Goal: Feedback & Contribution: Submit feedback/report problem

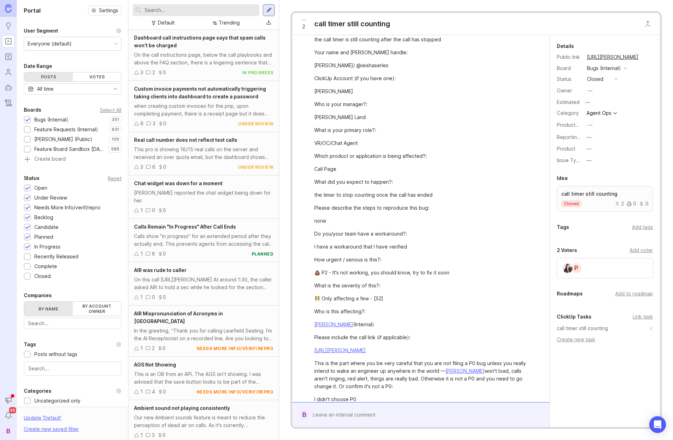
scroll to position [97, 0]
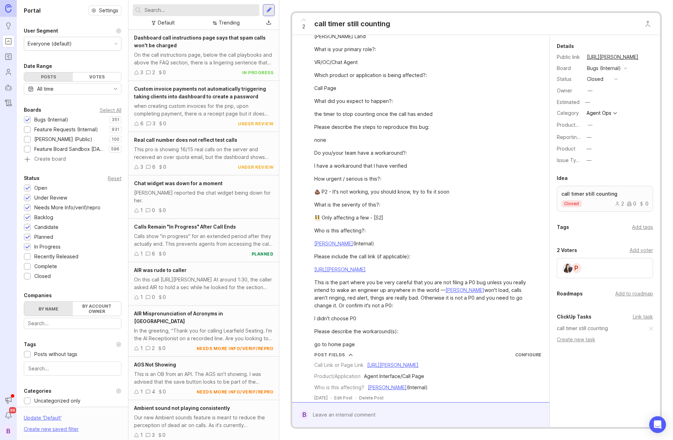
copy link "CA6c29be6b00f1998c51da28a4008e5e49/"
drag, startPoint x: 502, startPoint y: 269, endPoint x: 391, endPoint y: 271, distance: 110.7
click at [391, 271] on div "[URL][PERSON_NAME]" at bounding box center [424, 270] width 221 height 8
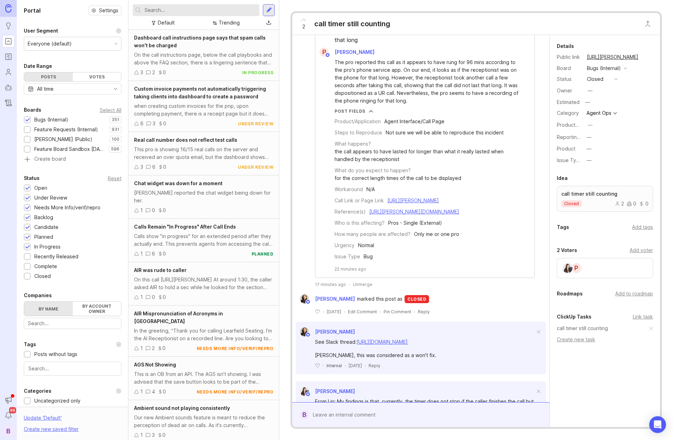
scroll to position [530, 0]
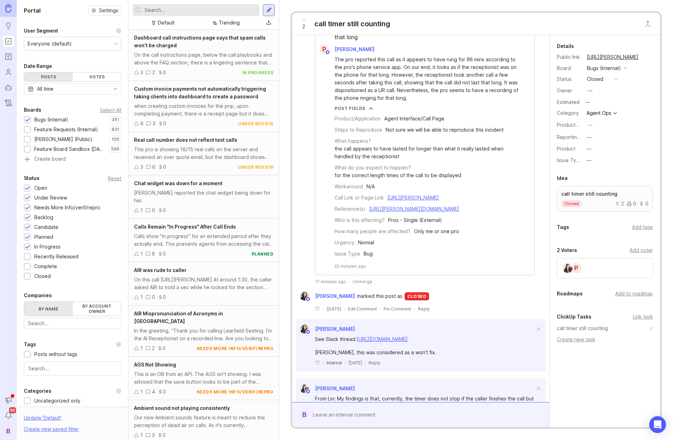
drag, startPoint x: 400, startPoint y: 293, endPoint x: 395, endPoint y: 298, distance: 6.2
click at [360, 286] on div "Unmerge" at bounding box center [363, 283] width 20 height 6
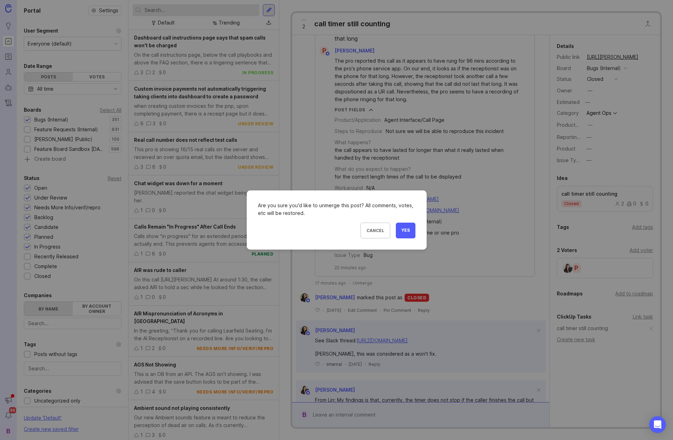
click at [409, 231] on span "Yes" at bounding box center [406, 231] width 8 height 6
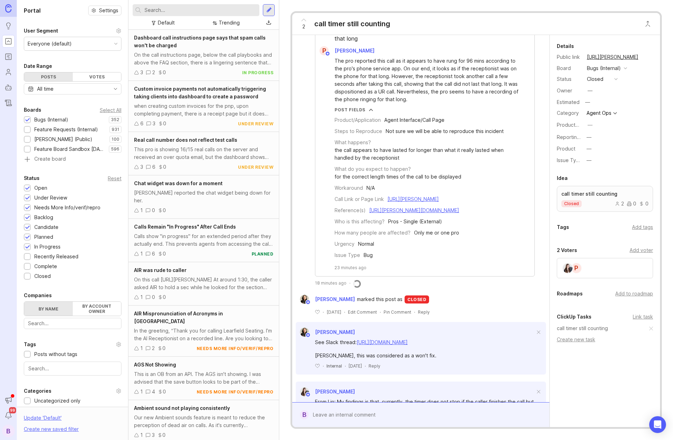
scroll to position [225, 0]
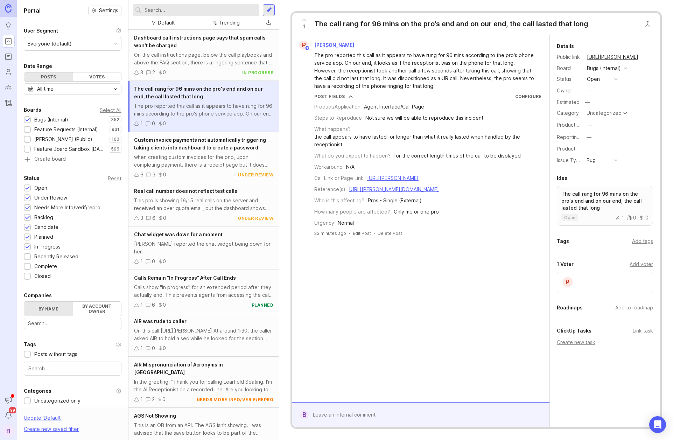
click at [398, 415] on div at bounding box center [426, 414] width 235 height 13
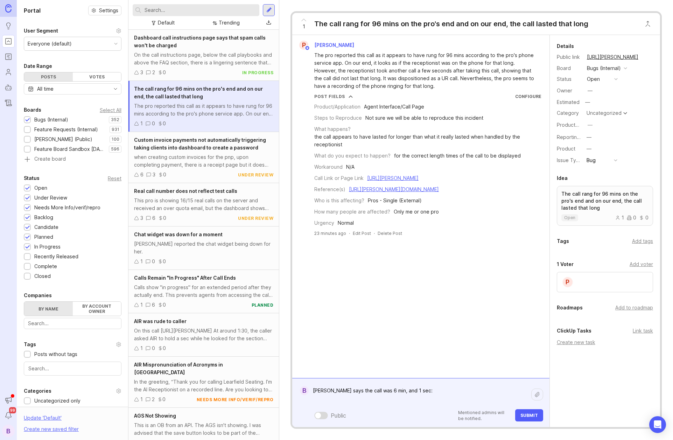
paste textarea "https://console.twilio.com/us1/monitor/logs/calls?frameUrl=%2Fconsole%2Fvoice%2…"
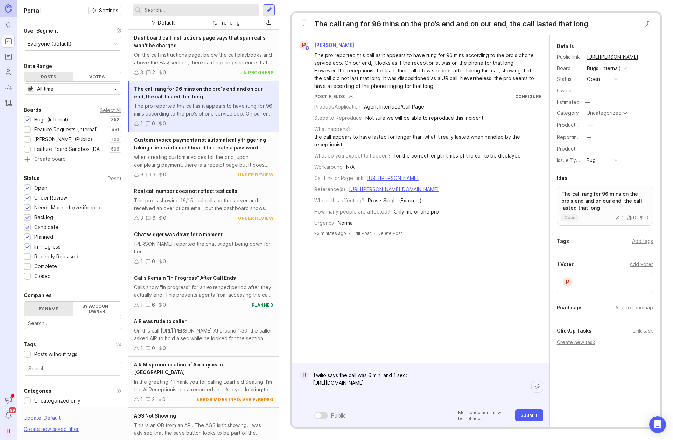
drag, startPoint x: 519, startPoint y: 399, endPoint x: 304, endPoint y: 381, distance: 216.2
click at [304, 381] on form "B Twilio says the call was 6 min, and 1 sec: https://console.twilio.com/us1/mon…" at bounding box center [420, 395] width 257 height 64
click at [441, 373] on textarea "Twilio says the call was 6 min, and 1 sec: https://console.twilio.com/us1/monit…" at bounding box center [420, 387] width 223 height 36
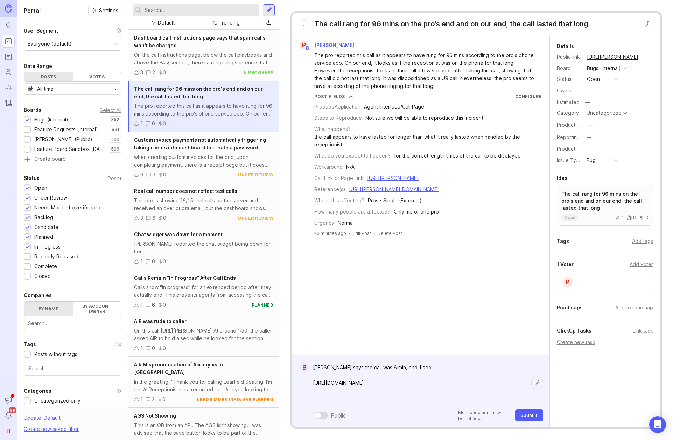
click at [520, 398] on textarea "Twilio says the call was 6 min, and 1 sec: https://console.twilio.com/us1/monit…" at bounding box center [420, 383] width 223 height 44
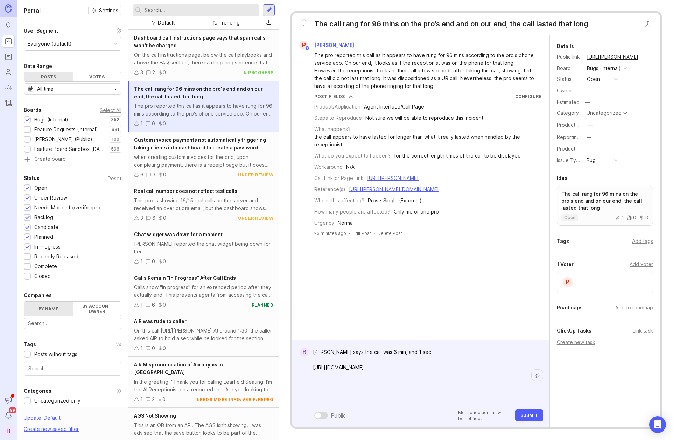
click at [536, 374] on icon at bounding box center [538, 376] width 6 height 6
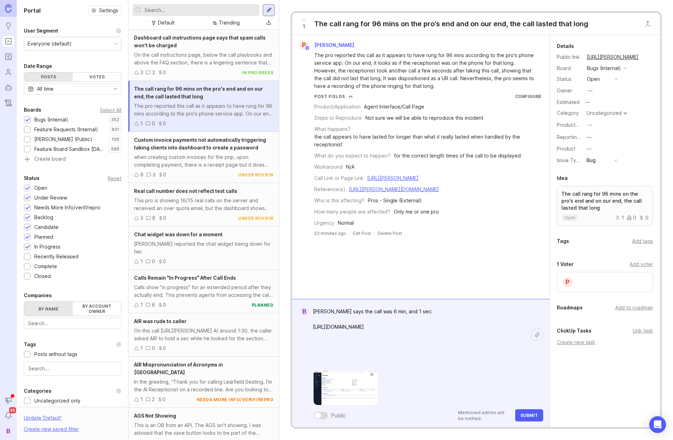
click at [351, 361] on textarea "Twilio says the call was 6 min, and 1 sec: https://console.twilio.com/us1/monit…" at bounding box center [420, 335] width 223 height 60
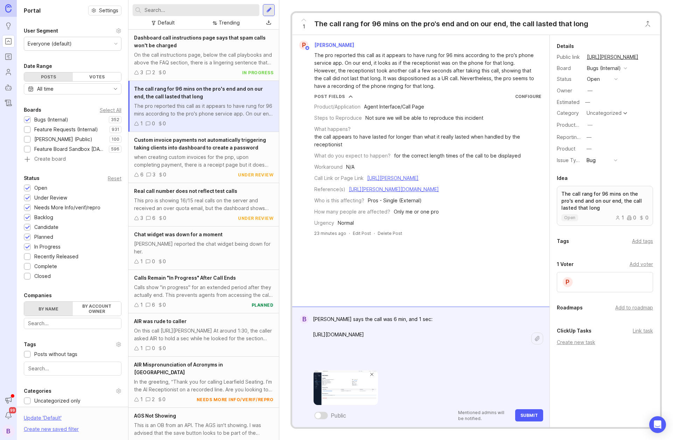
type textarea "Twilio says the call was 6 min, and 1 sec: https://console.twilio.com/us1/monit…"
click at [526, 414] on span "Submit" at bounding box center [530, 415] width 18 height 5
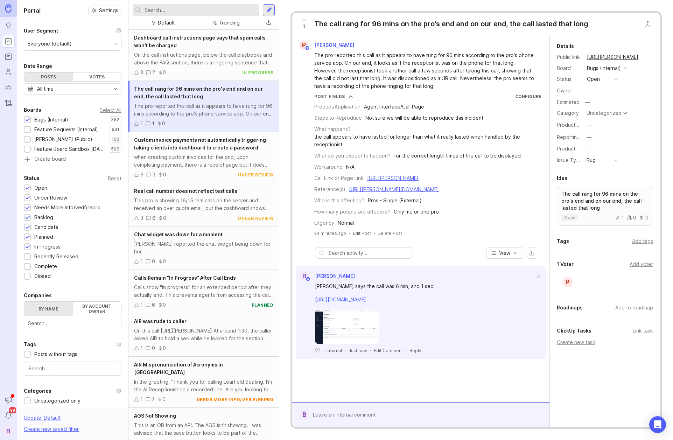
click at [437, 410] on div at bounding box center [426, 414] width 235 height 13
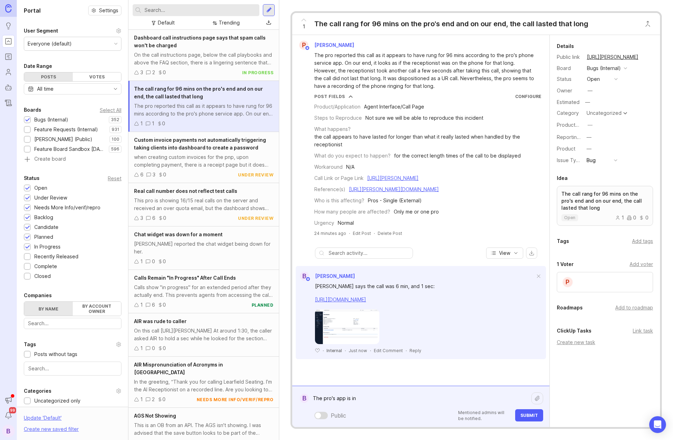
type textarea "The pro's app is inc"
type textarea "As bad as Twilio is, I'll take their word over"
click at [396, 403] on textarea at bounding box center [420, 398] width 223 height 13
click at [396, 402] on textarea at bounding box center [420, 398] width 223 height 13
type textarea ":shrug:"
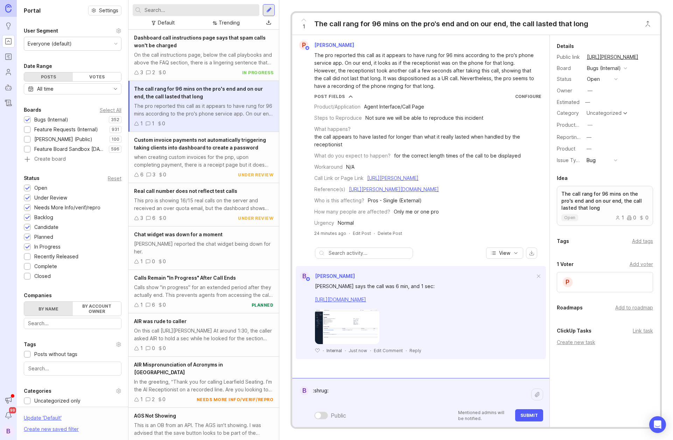
click at [537, 421] on button "Submit" at bounding box center [530, 415] width 28 height 12
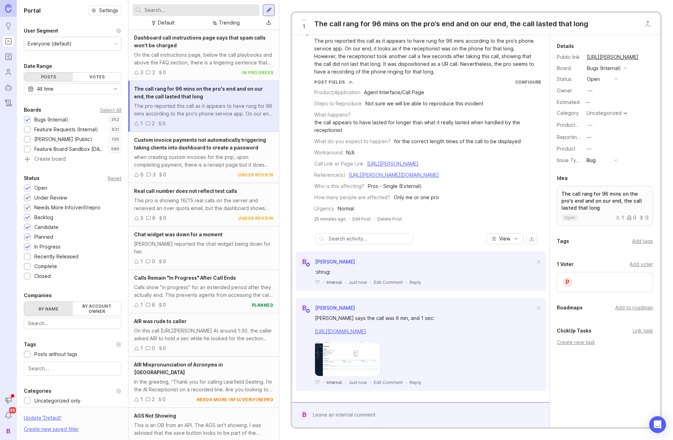
scroll to position [37, 0]
